Goal: Task Accomplishment & Management: Manage account settings

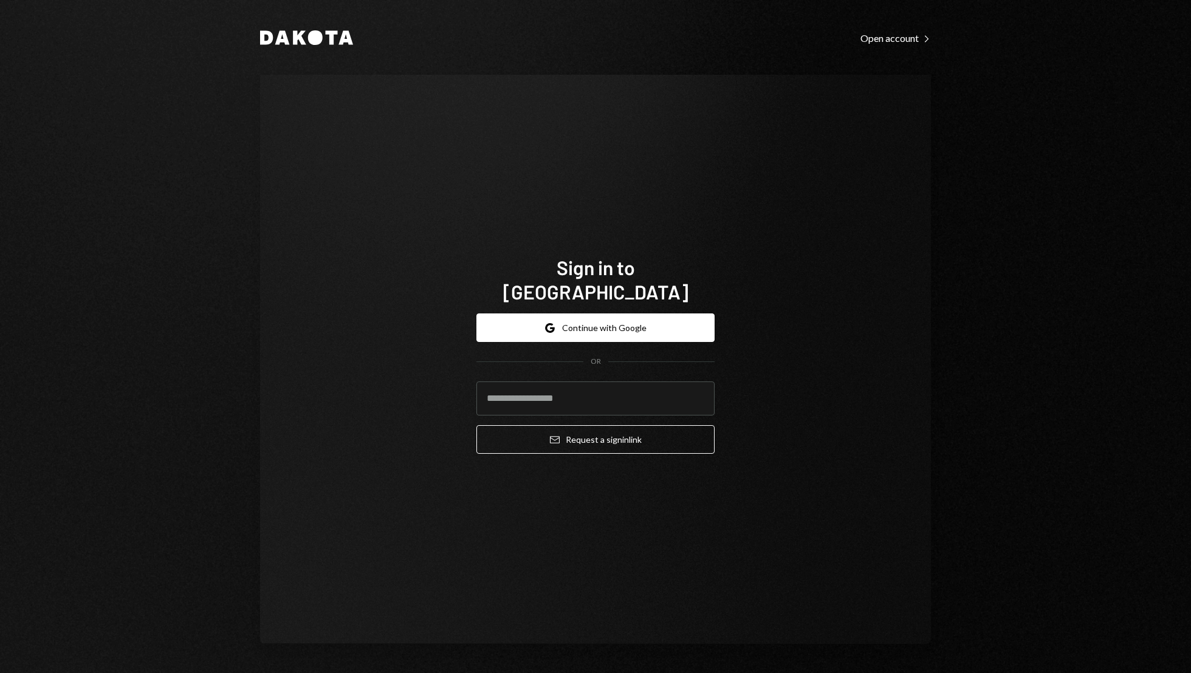
click at [666, 60] on div "Dakota Open account Right Caret Sign in to Dakota Google Continue with Google O…" at bounding box center [595, 336] width 729 height 673
click at [575, 44] on div "Dakota Open account Right Caret" at bounding box center [595, 37] width 671 height 16
